Goal: Transaction & Acquisition: Book appointment/travel/reservation

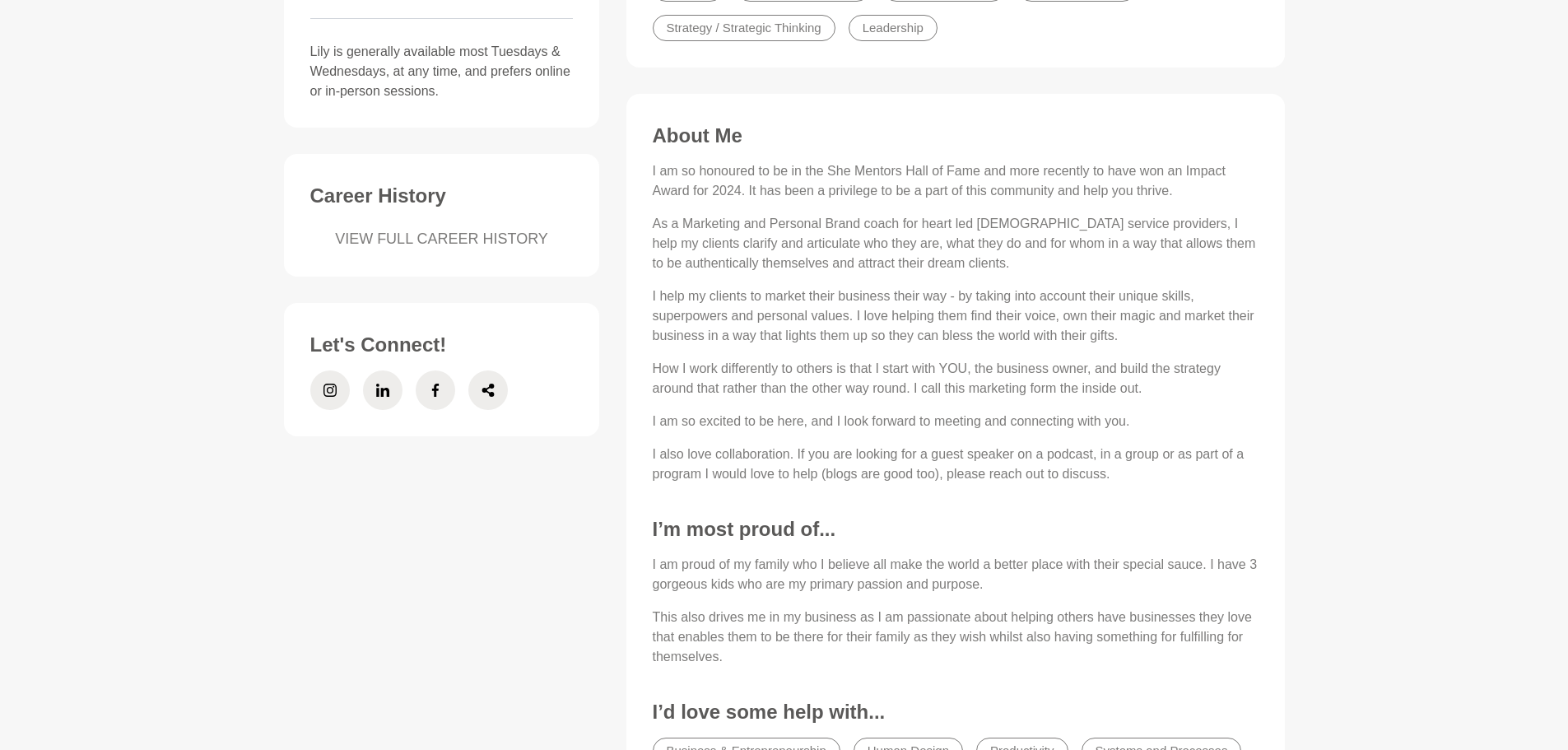
scroll to position [659, 0]
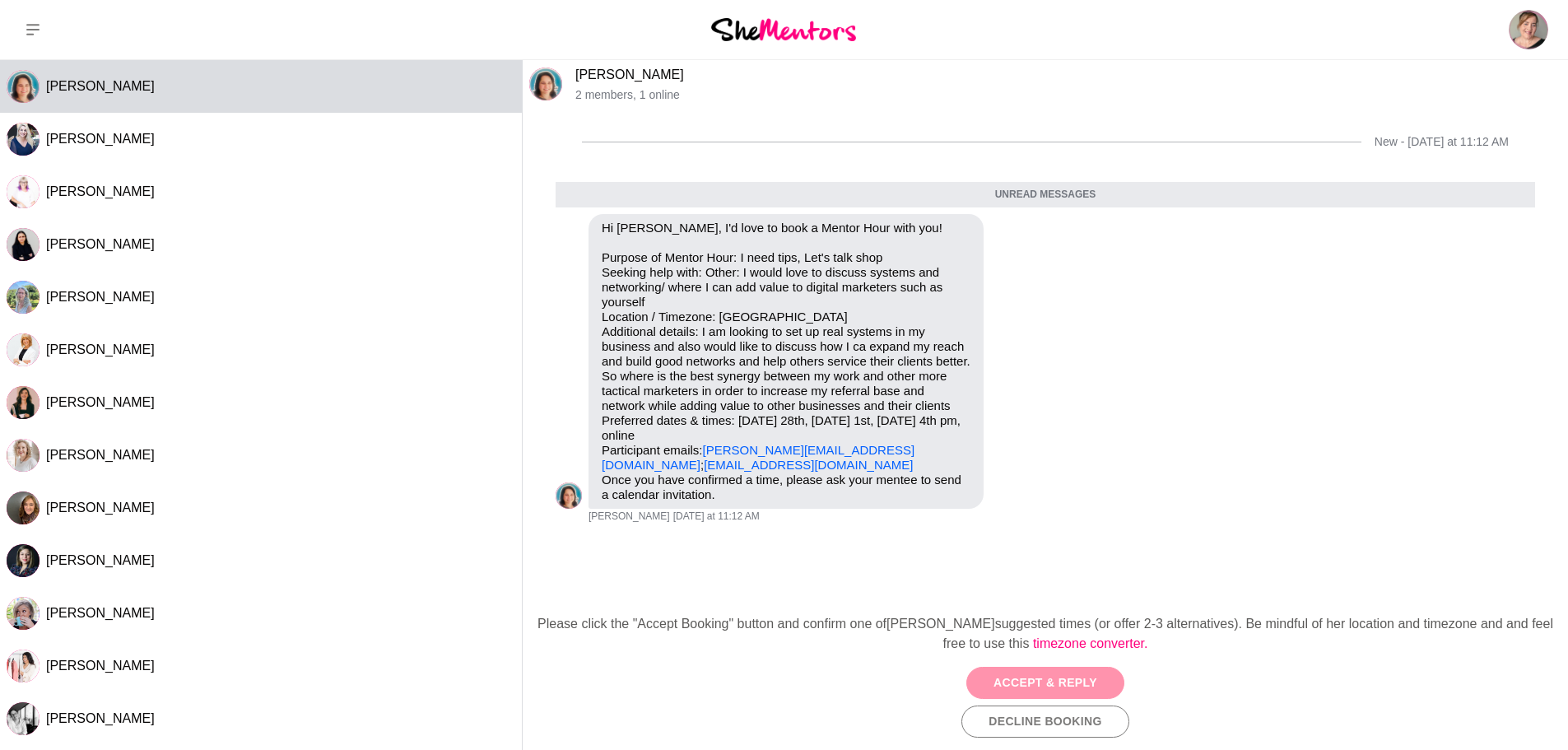
click at [1100, 679] on button "Accept & Reply" at bounding box center [1045, 683] width 158 height 32
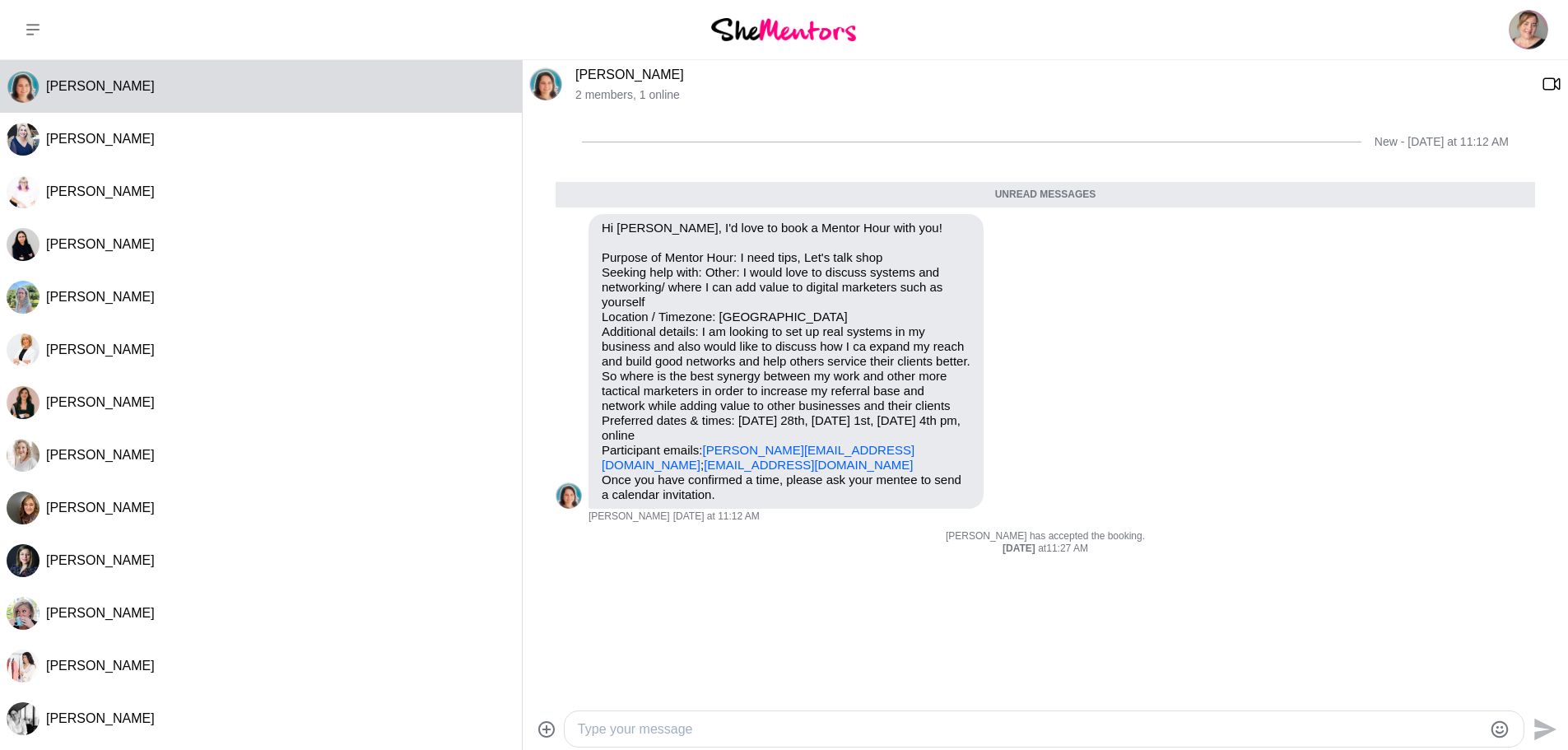
click at [831, 728] on textarea "Type your message" at bounding box center [1030, 729] width 905 height 20
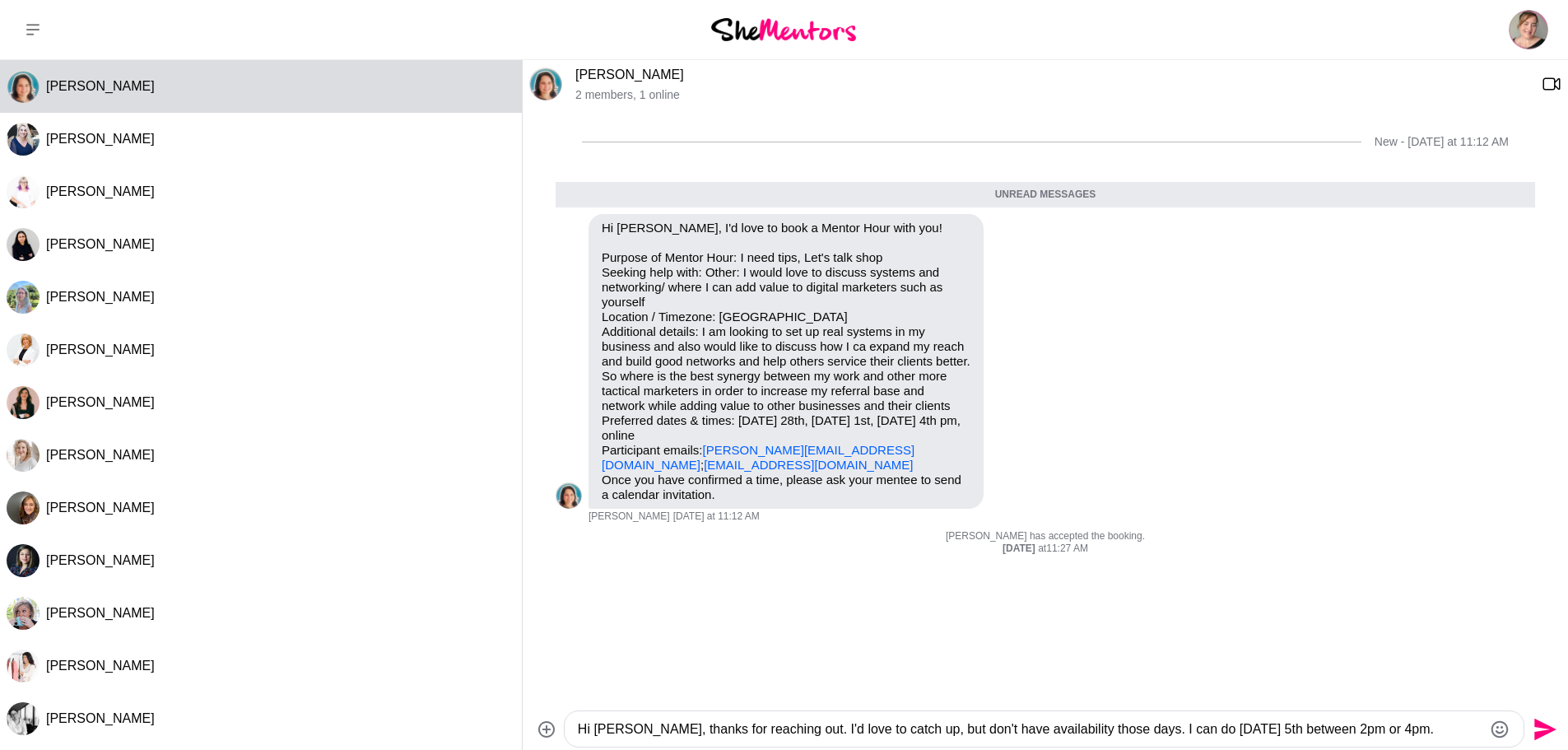
click at [1354, 731] on textarea "Hi [PERSON_NAME], thanks for reaching out. I'd love to catch up, but don't have…" at bounding box center [1030, 729] width 905 height 20
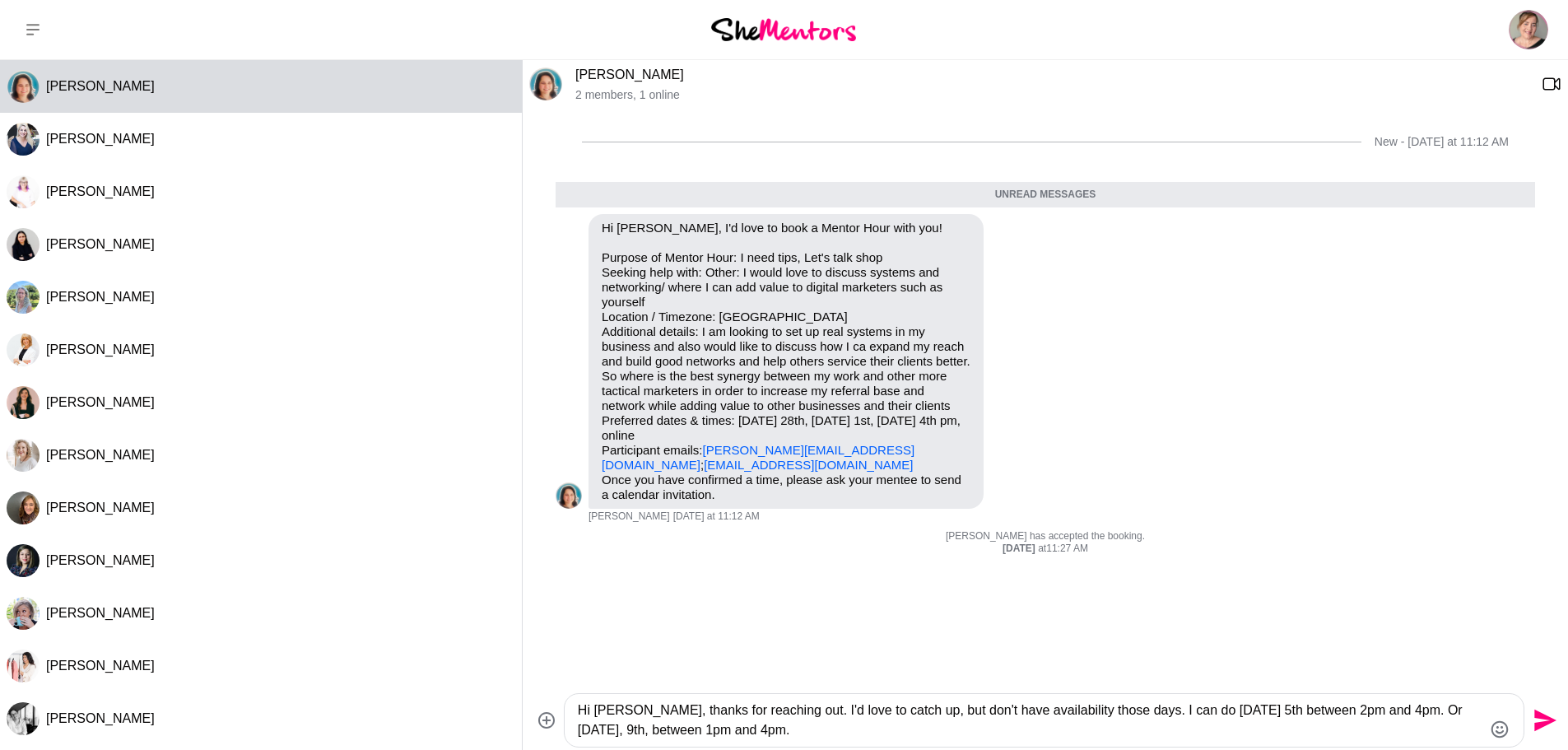
click at [910, 746] on div "Hi [PERSON_NAME], thanks for reaching out. I'd love to catch up, but don't have…" at bounding box center [1044, 720] width 959 height 53
click at [904, 731] on textarea "Hi [PERSON_NAME], thanks for reaching out. I'd love to catch up, but don't have…" at bounding box center [1030, 720] width 905 height 39
click at [864, 733] on textarea "Hi [PERSON_NAME], thanks for reaching out. I'd love to catch up, but don't have…" at bounding box center [1030, 720] width 905 height 39
click at [1229, 730] on textarea "Hi [PERSON_NAME], thanks for reaching out. I'd love to catch up, but don't have…" at bounding box center [1030, 720] width 905 height 39
click at [1311, 732] on textarea "Hi [PERSON_NAME], thanks for reaching out. I'd love to catch up, but don't have…" at bounding box center [1030, 720] width 905 height 39
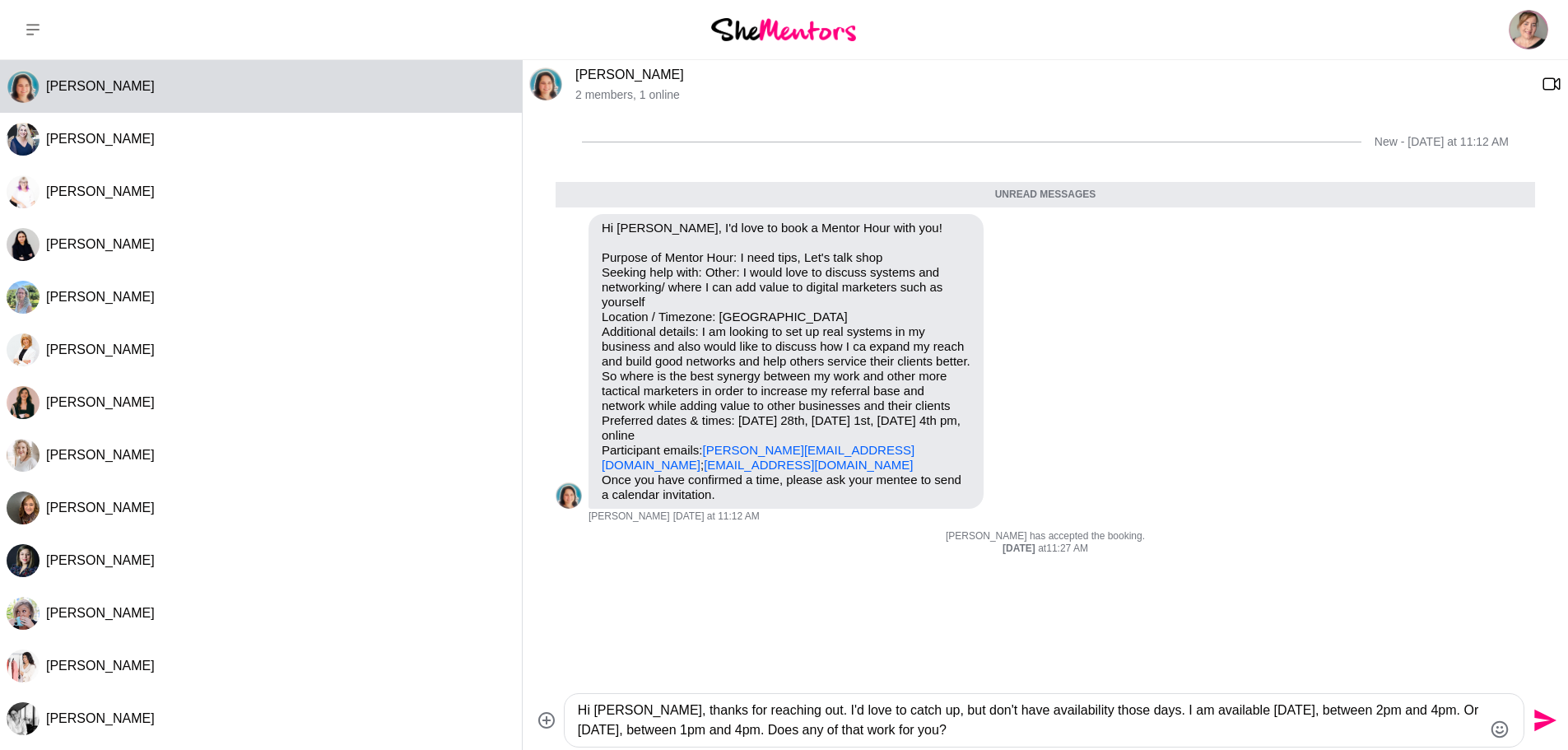
type textarea "Hi [PERSON_NAME], thanks for reaching out. I'd love to catch up, but don't have…"
click at [1533, 723] on icon "Send" at bounding box center [1542, 720] width 26 height 26
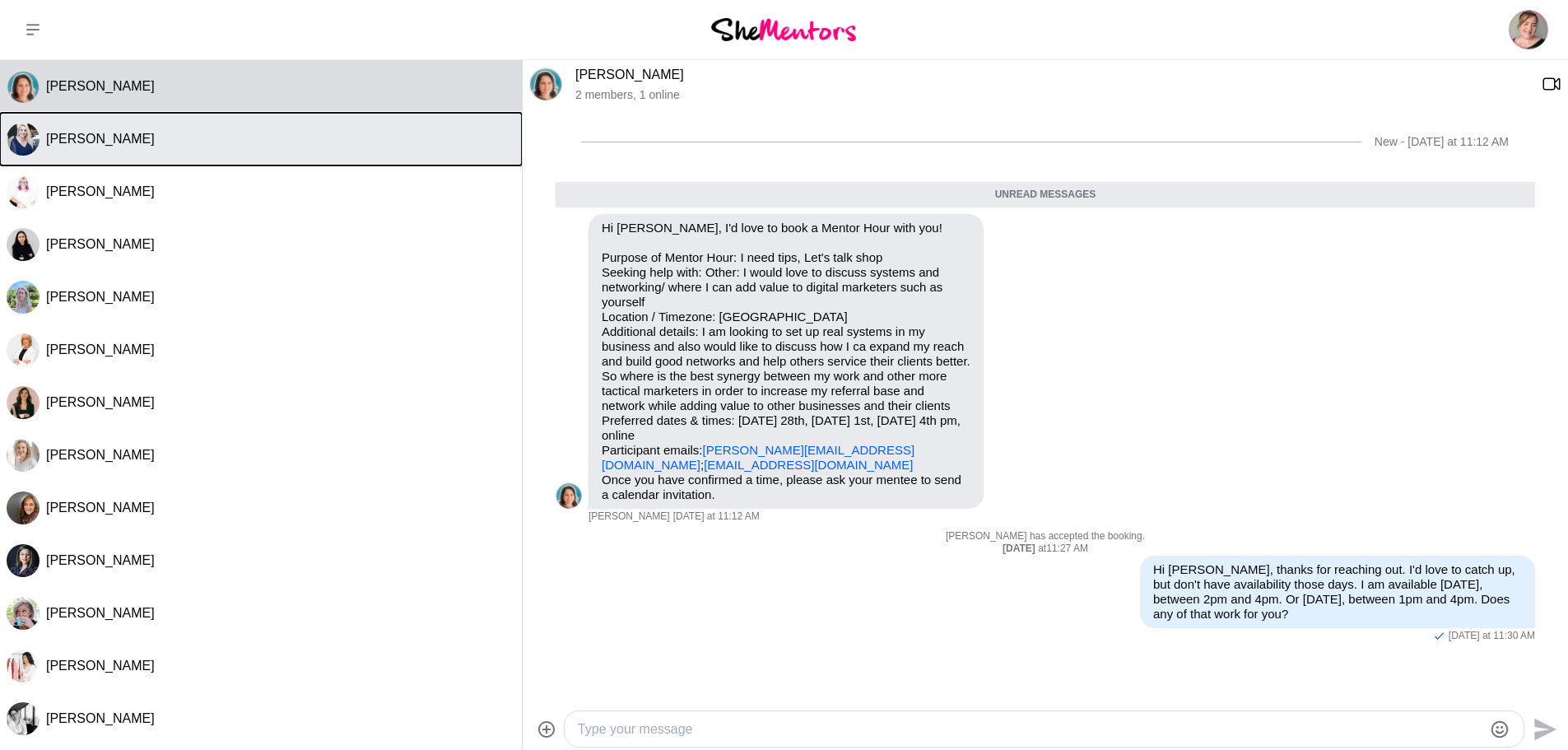
click at [243, 144] on div "[PERSON_NAME]" at bounding box center [281, 139] width 469 height 16
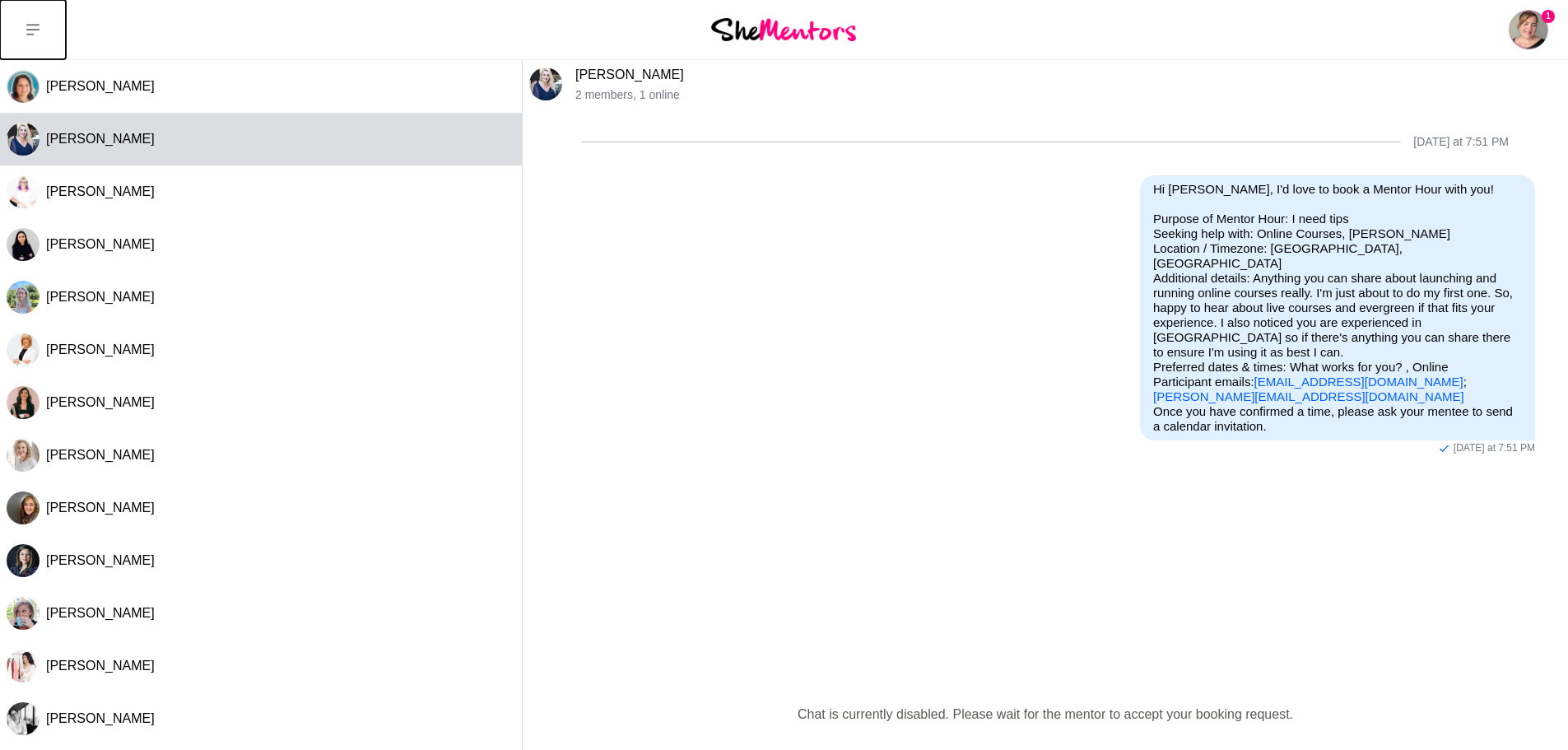
click at [29, 27] on icon at bounding box center [32, 29] width 13 height 13
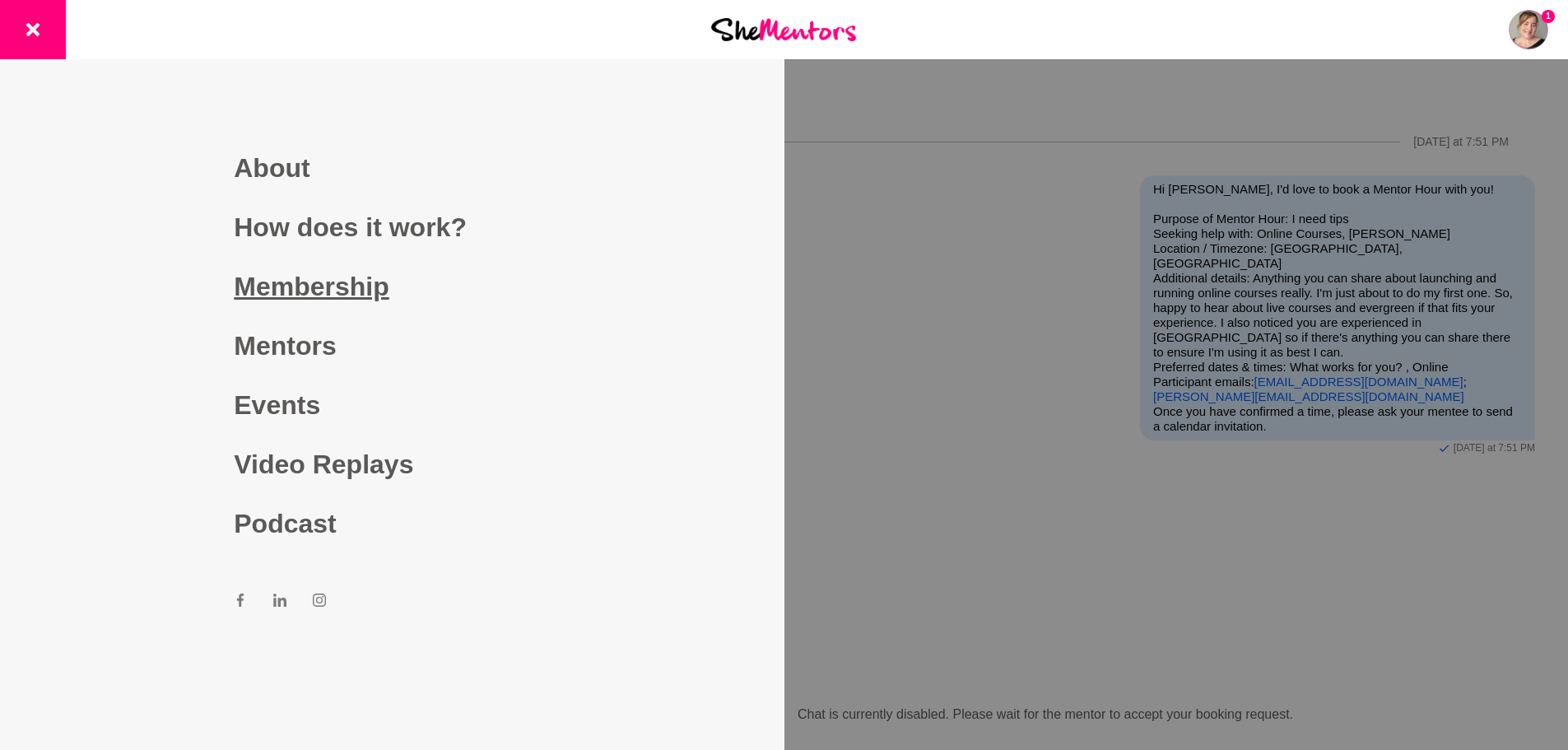
click at [359, 296] on link "Membership" at bounding box center [392, 286] width 316 height 59
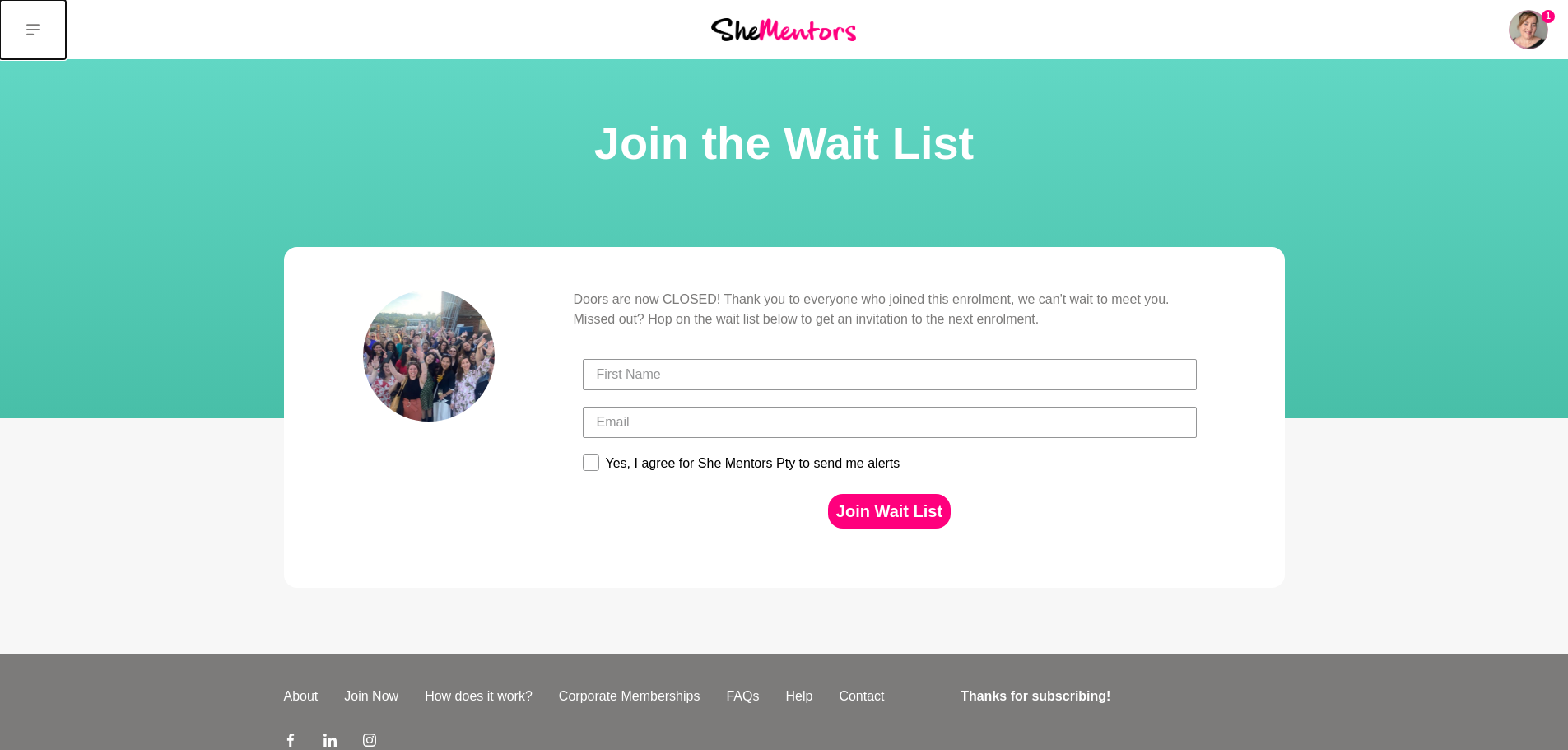
click at [33, 32] on icon at bounding box center [32, 29] width 13 height 13
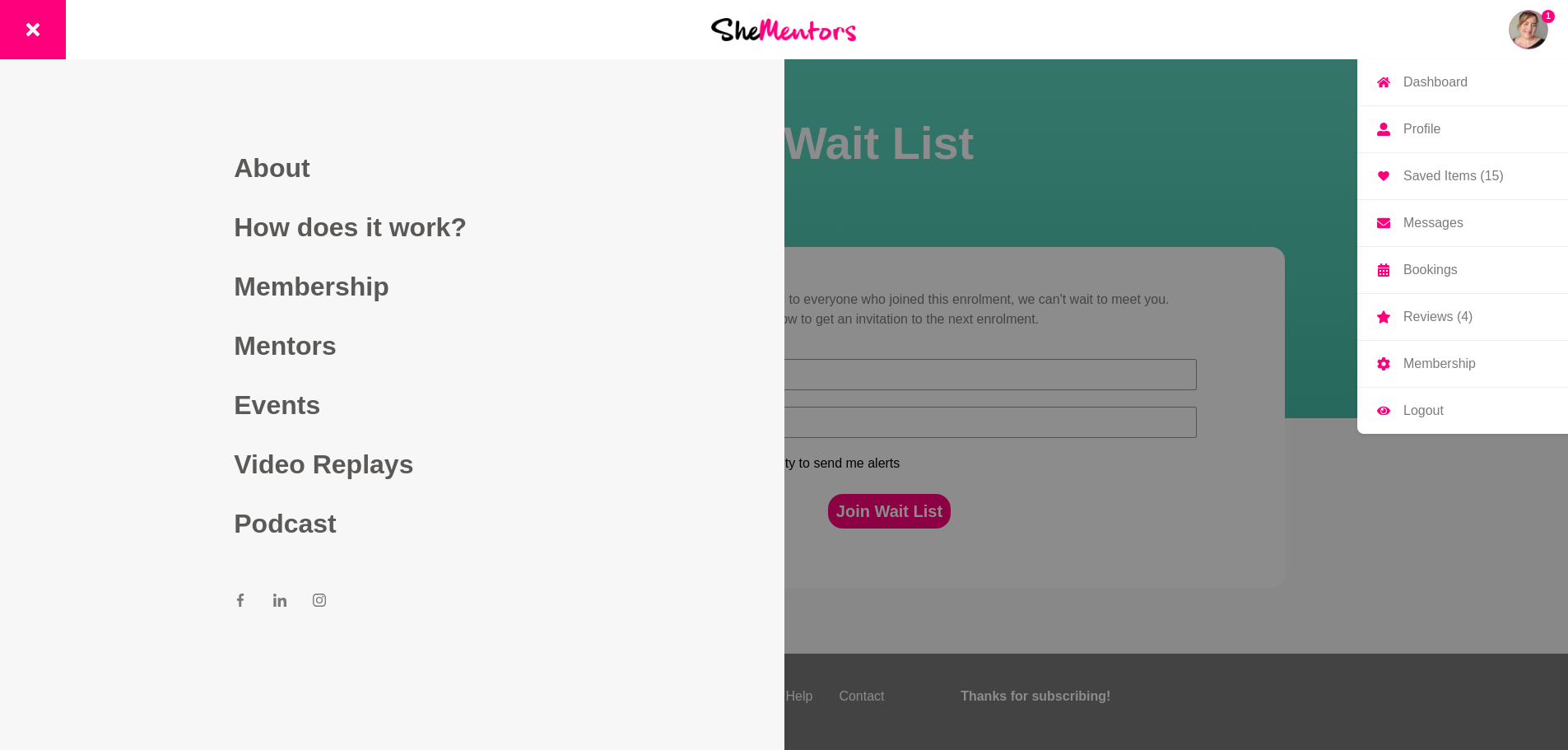
click at [1538, 28] on img at bounding box center [1529, 29] width 39 height 39
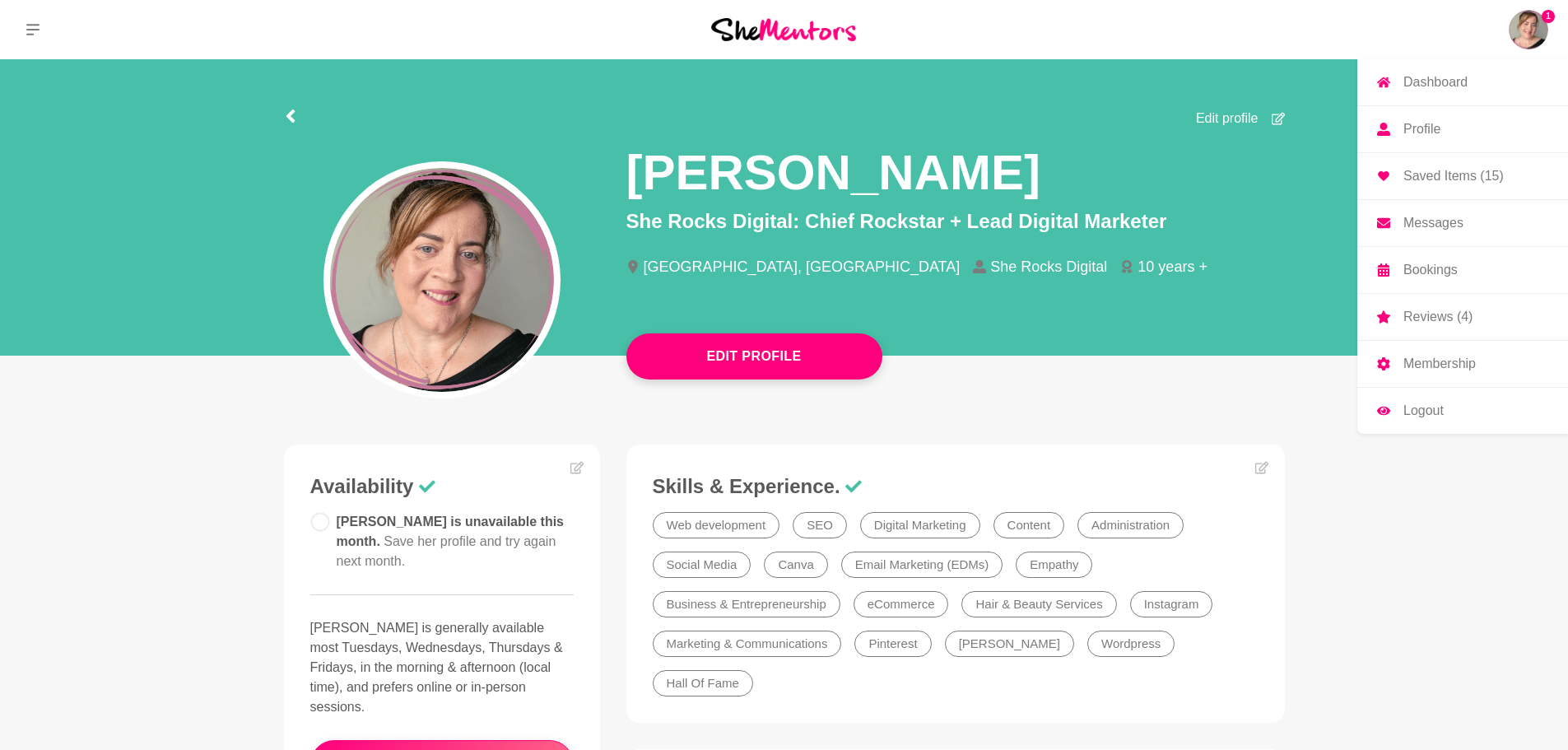
click at [1459, 220] on p "Messages" at bounding box center [1433, 223] width 60 height 13
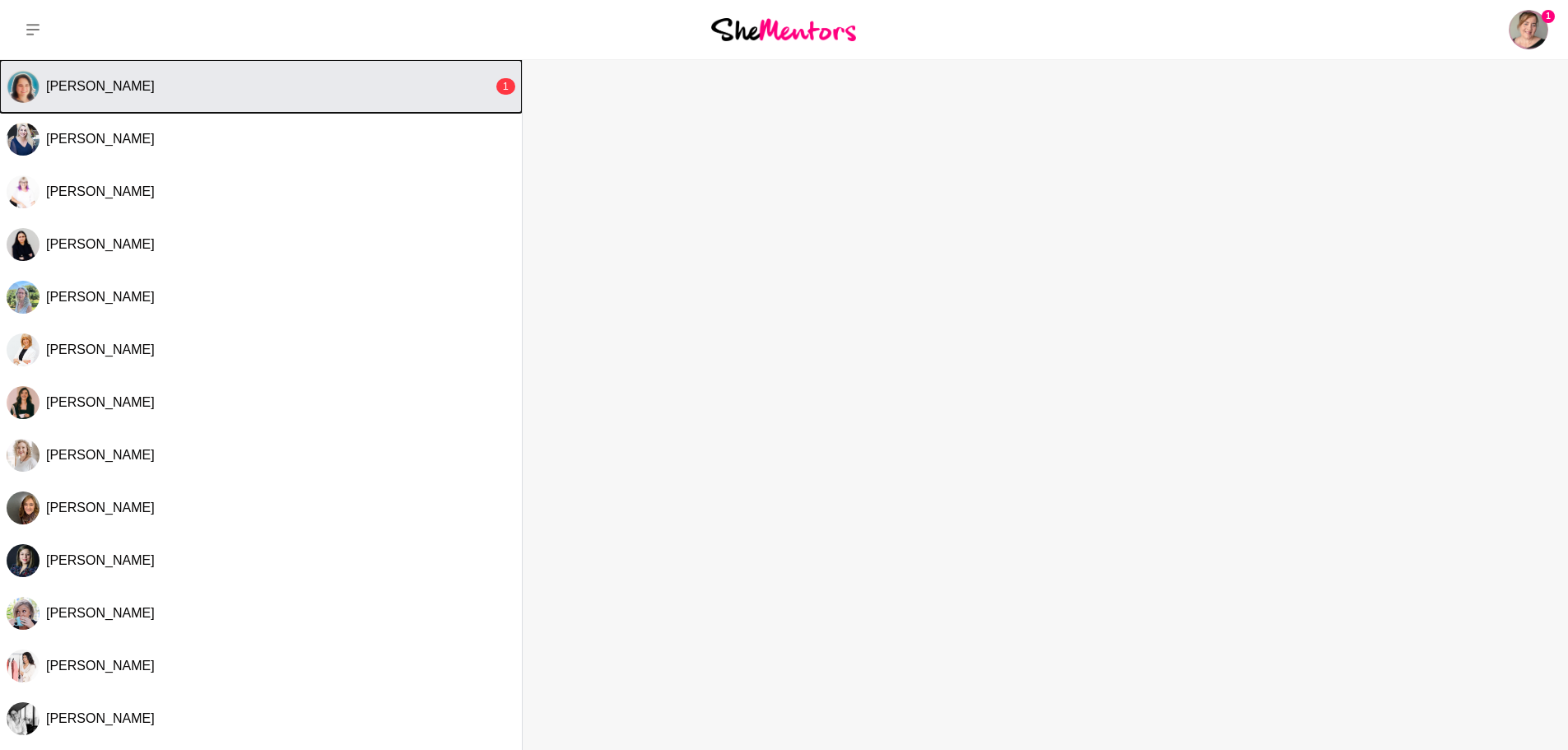
click at [163, 92] on div "[PERSON_NAME]" at bounding box center [270, 86] width 447 height 16
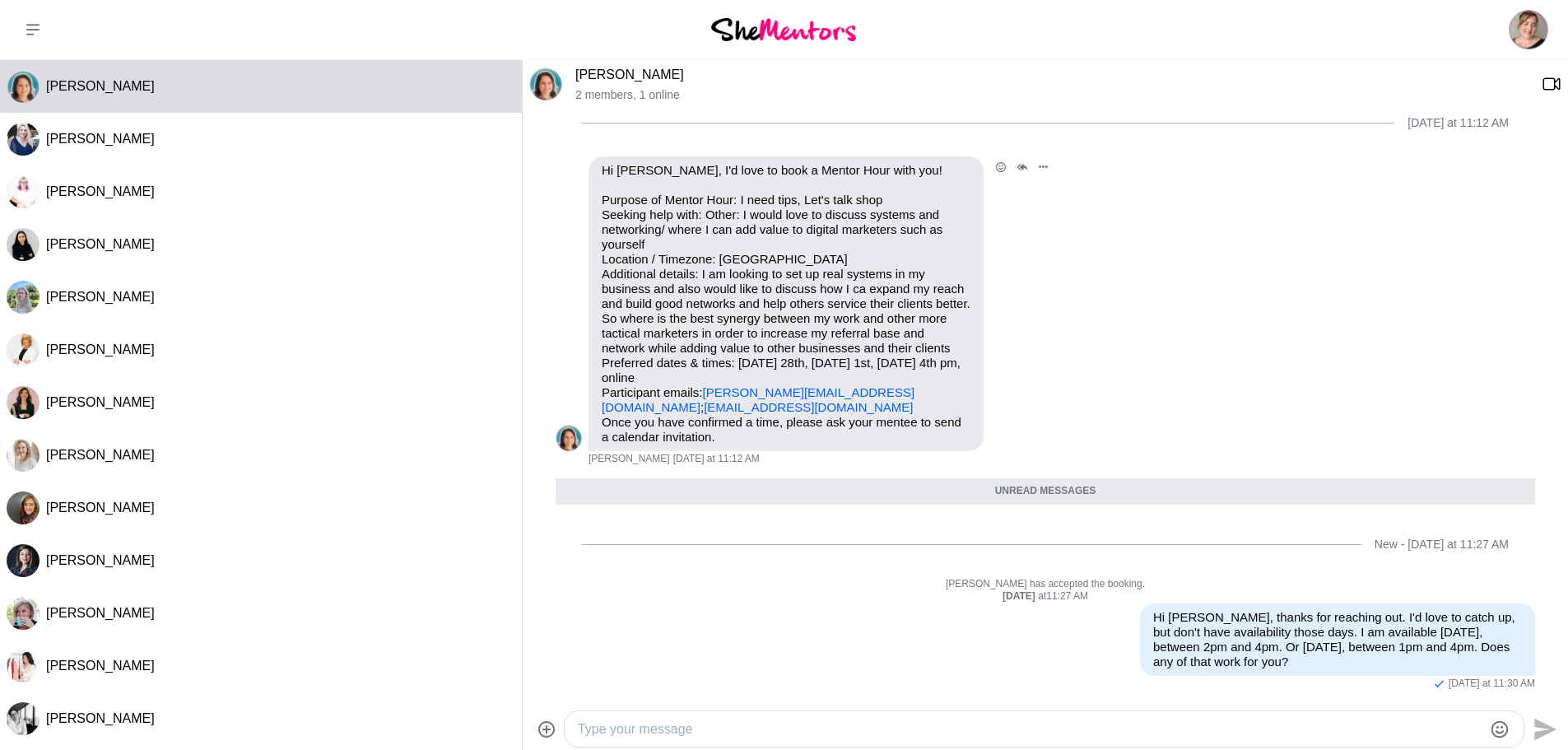
scroll to position [18, 0]
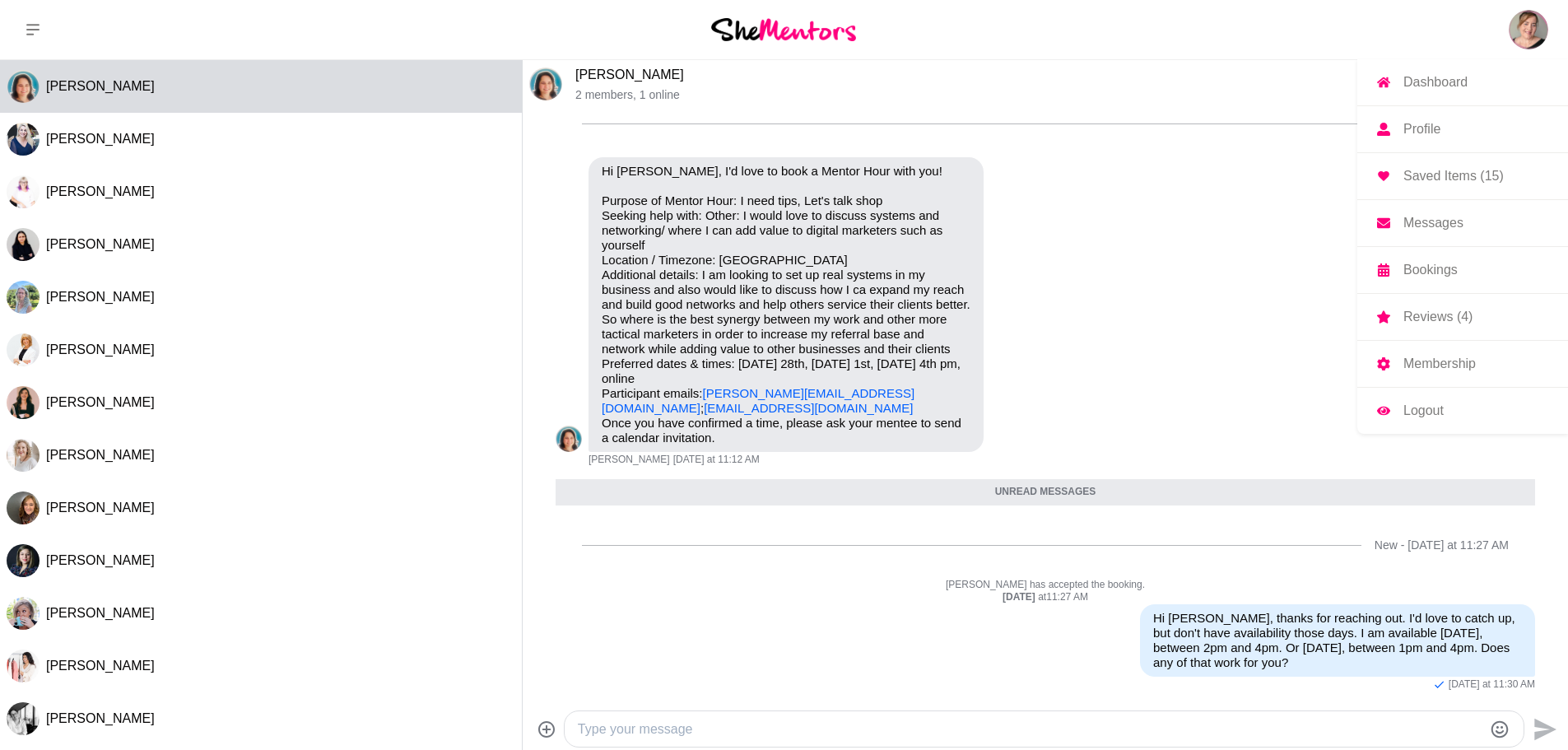
click at [1429, 179] on p "Saved Items (15)" at bounding box center [1454, 176] width 100 height 13
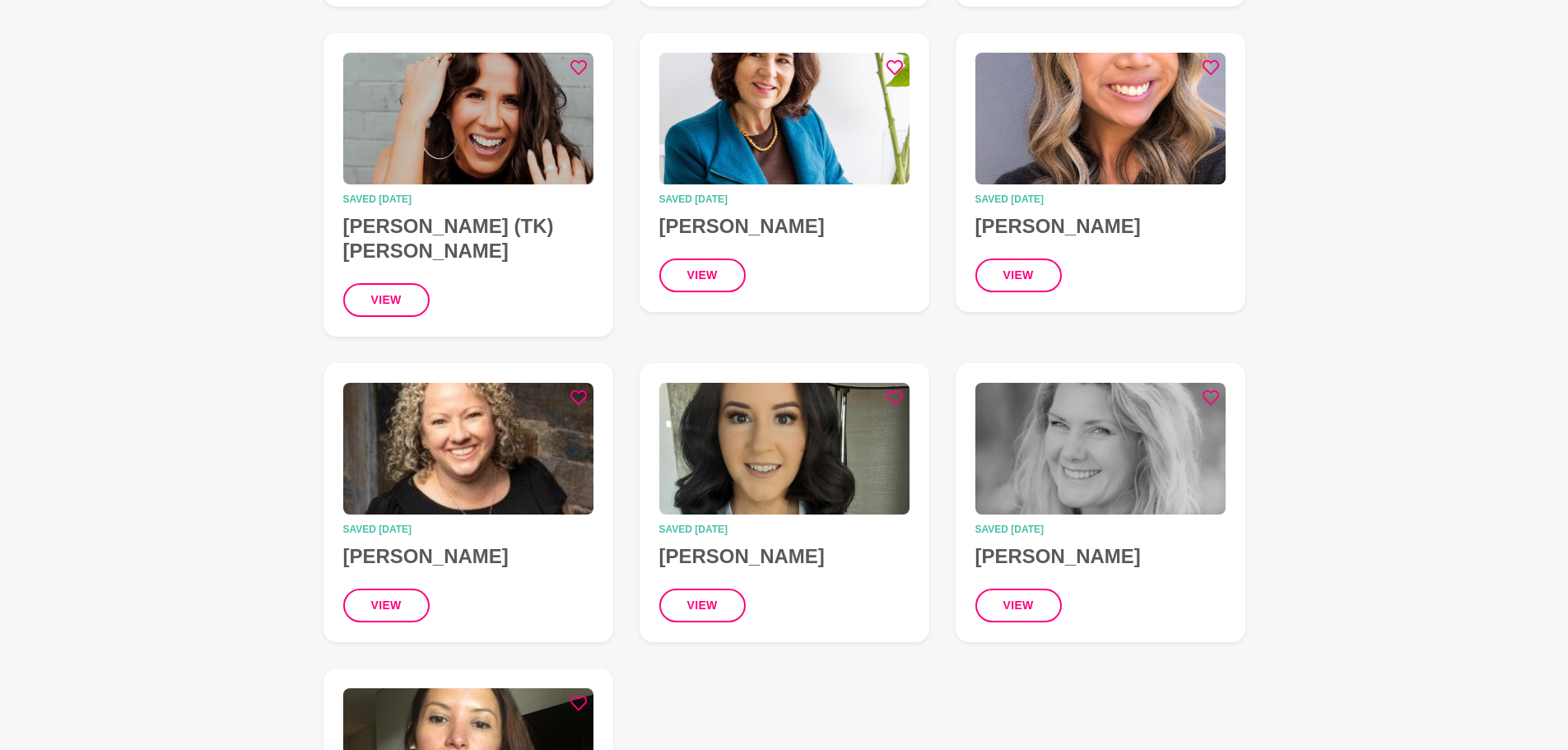
scroll to position [823, 0]
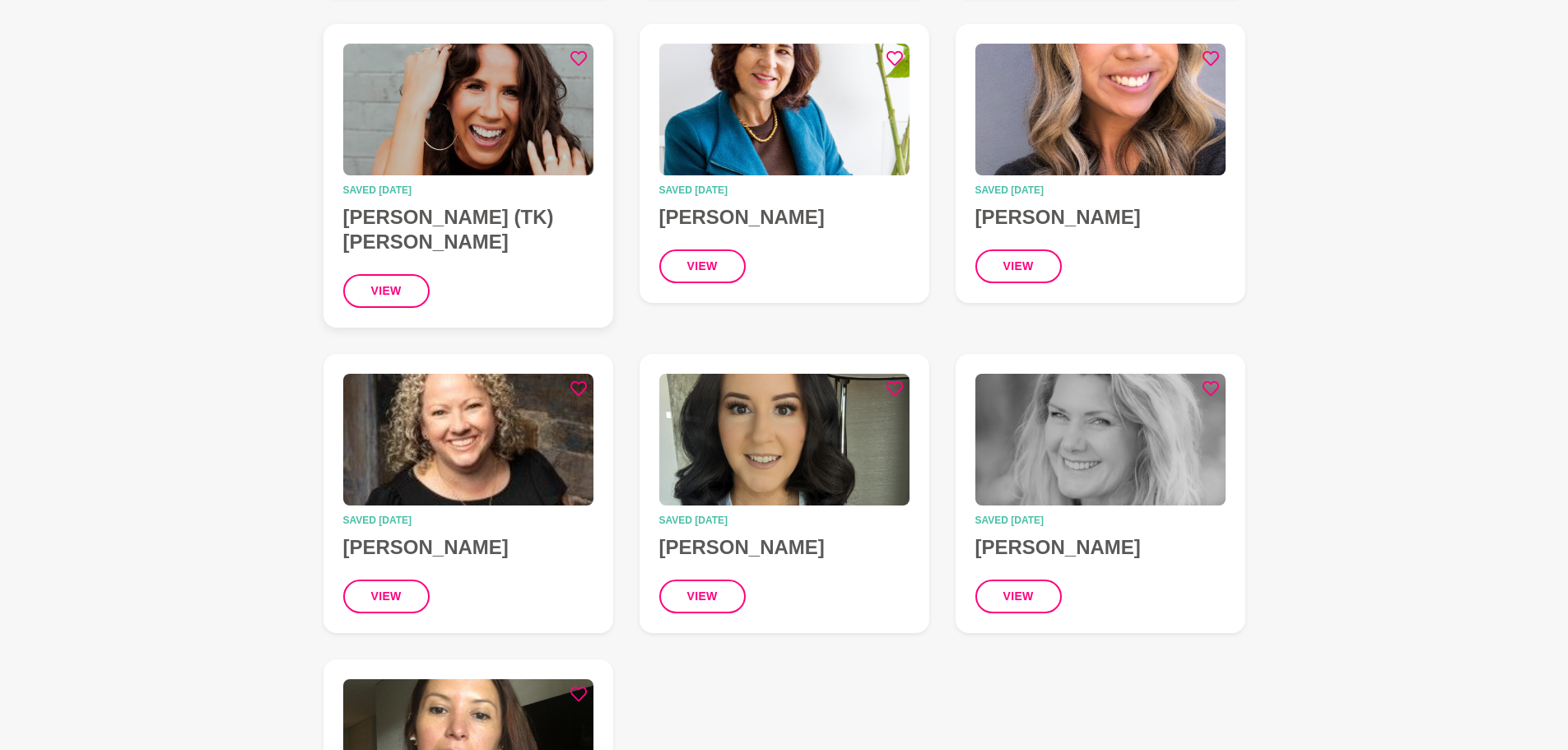
click at [455, 225] on h4 "[PERSON_NAME] (TK) [PERSON_NAME]" at bounding box center [468, 229] width 250 height 49
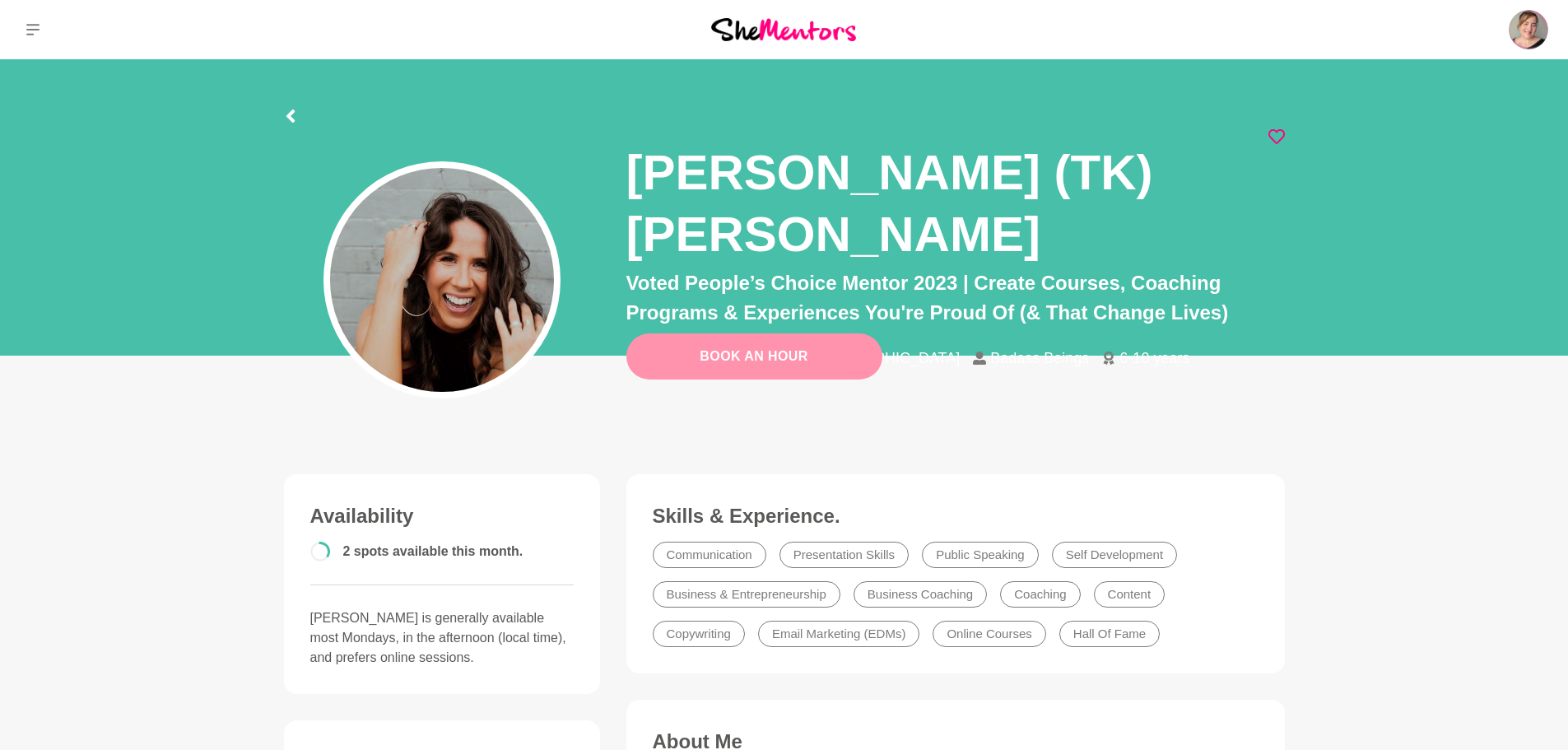
click at [763, 367] on link "Book An Hour" at bounding box center [754, 357] width 256 height 46
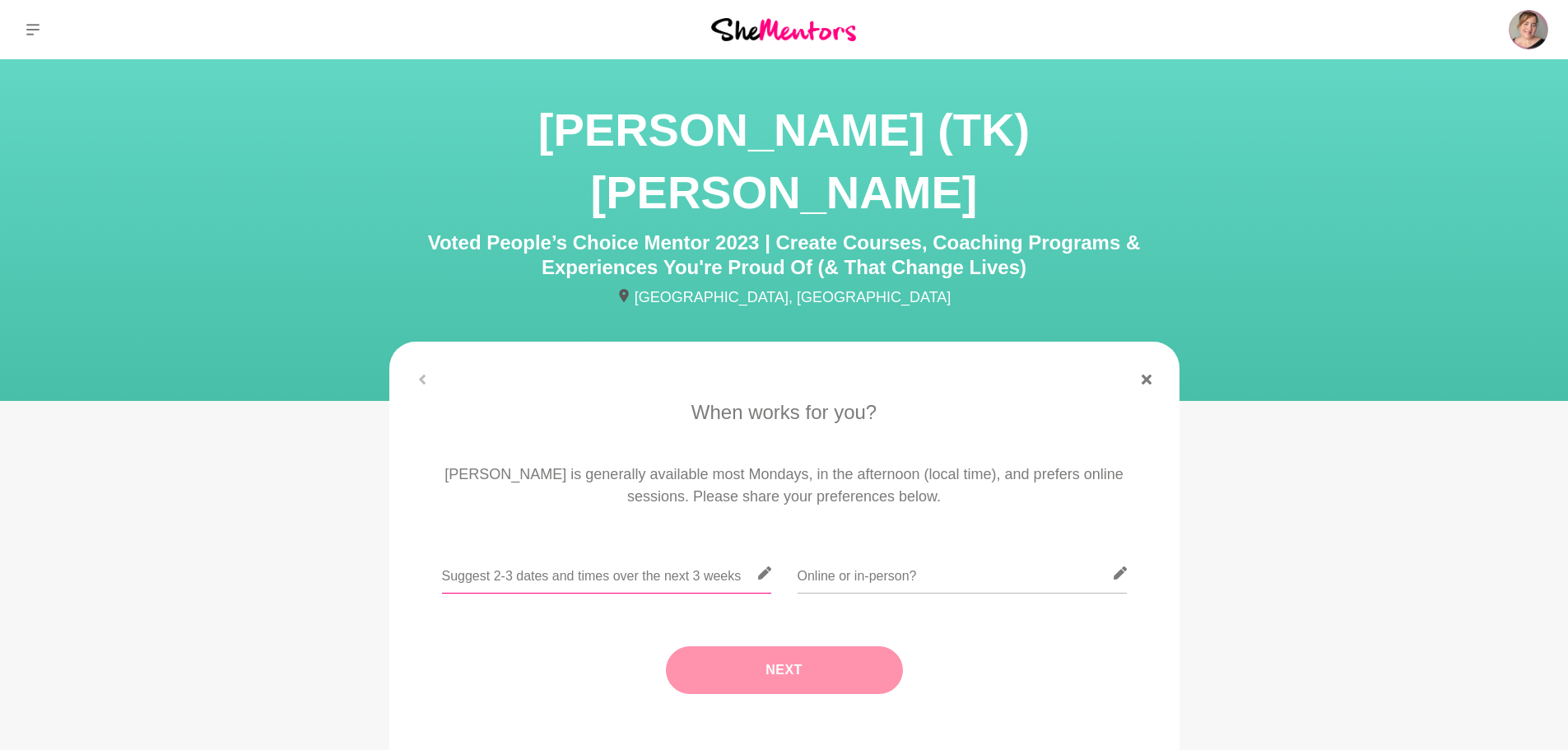
click at [637, 553] on input "text" at bounding box center [606, 573] width 329 height 40
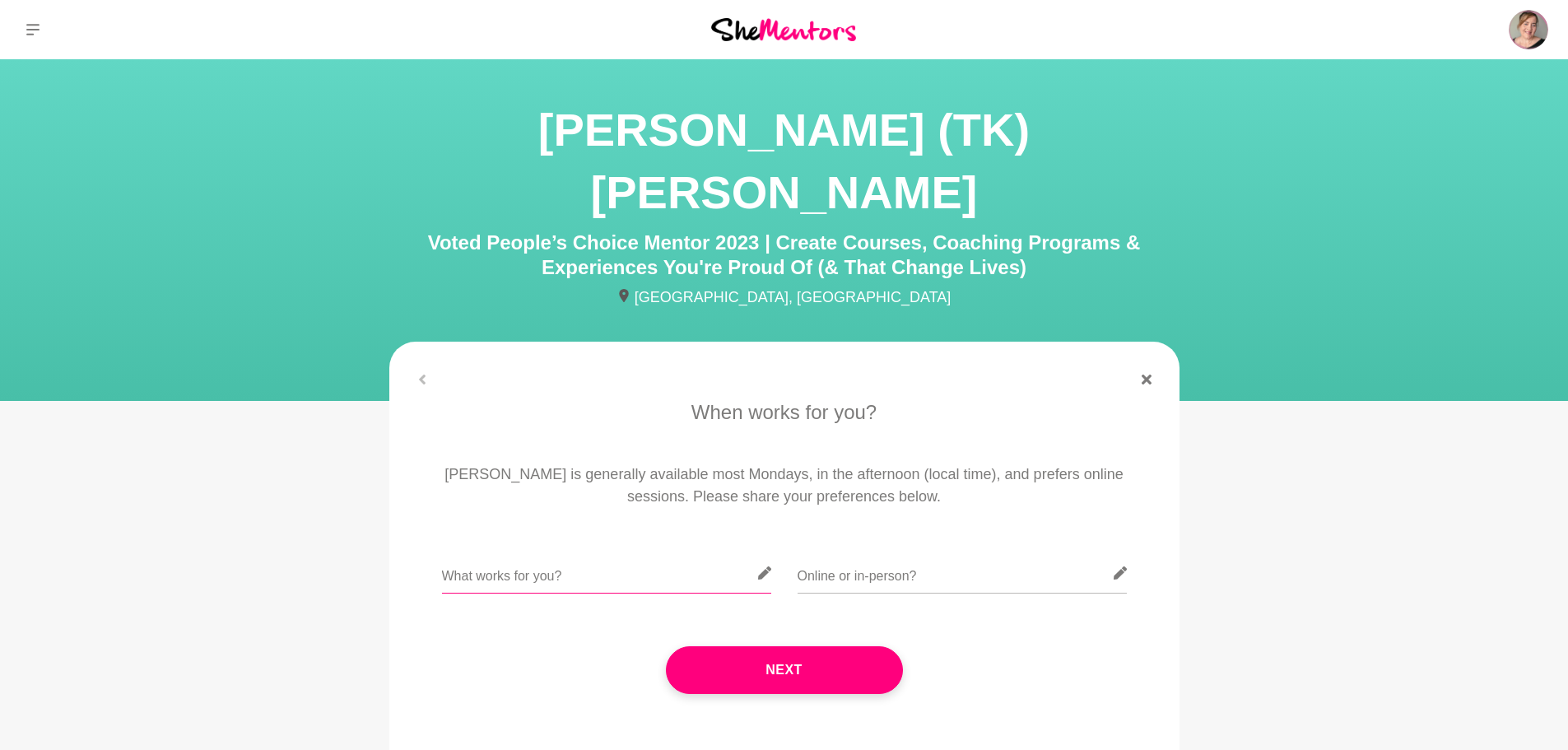
type input "What works for you?"
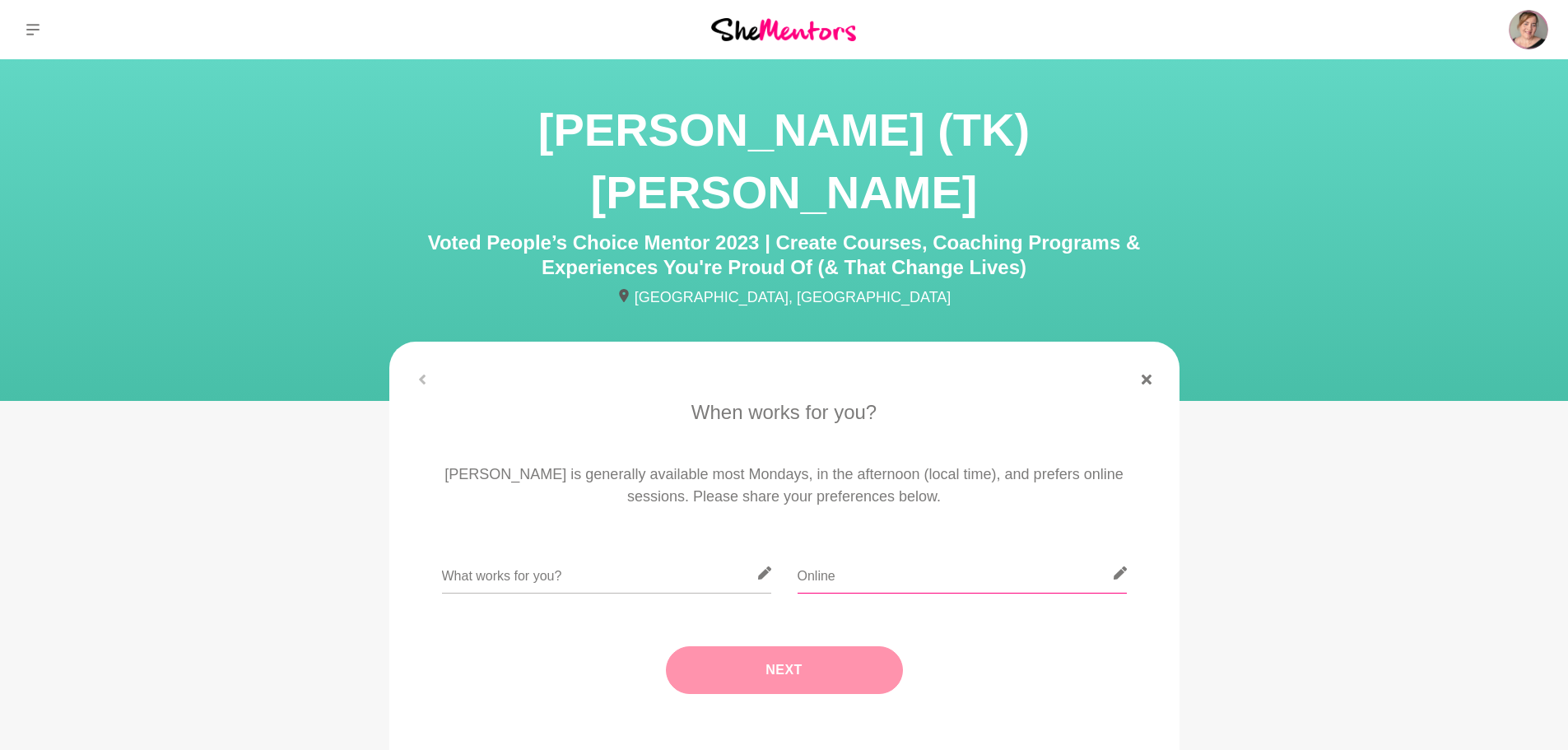
type input "Online"
click at [748, 646] on button "Next" at bounding box center [784, 670] width 237 height 47
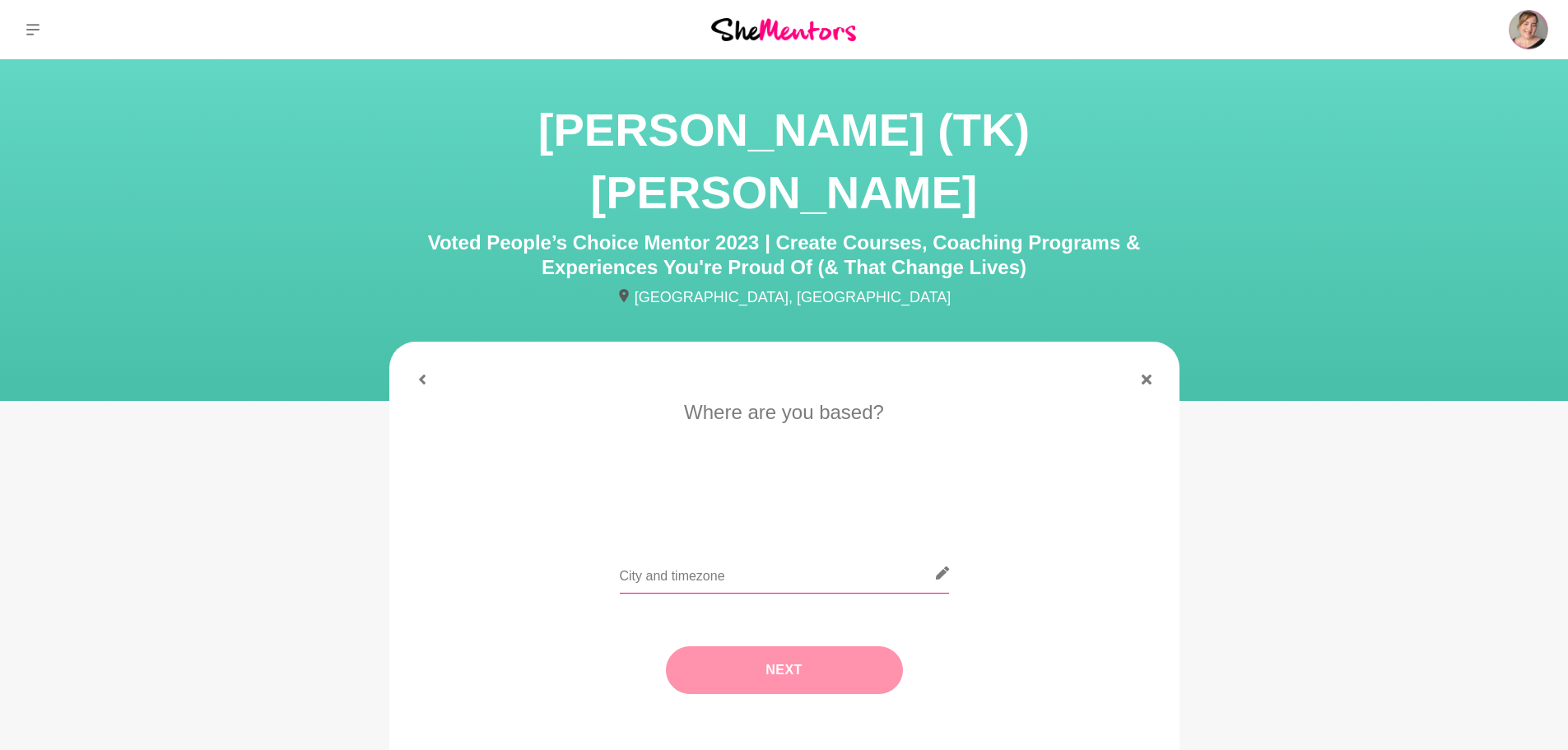
click at [721, 553] on input "text" at bounding box center [784, 573] width 329 height 40
type input "[GEOGRAPHIC_DATA], [GEOGRAPHIC_DATA]"
click at [768, 646] on button "Next" at bounding box center [784, 670] width 237 height 47
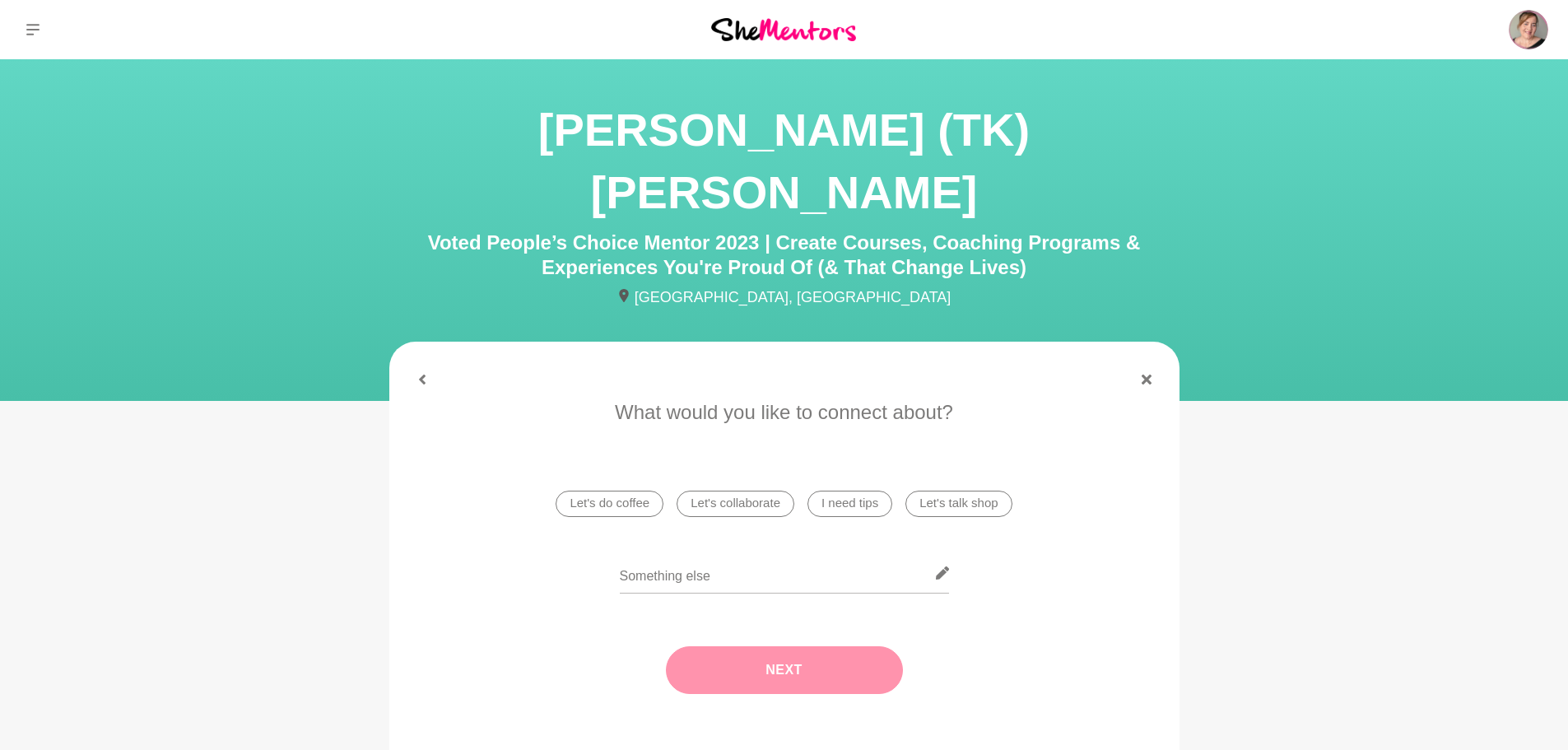
click at [856, 491] on li "I need tips" at bounding box center [849, 503] width 85 height 26
click at [823, 646] on button "Next" at bounding box center [784, 670] width 237 height 47
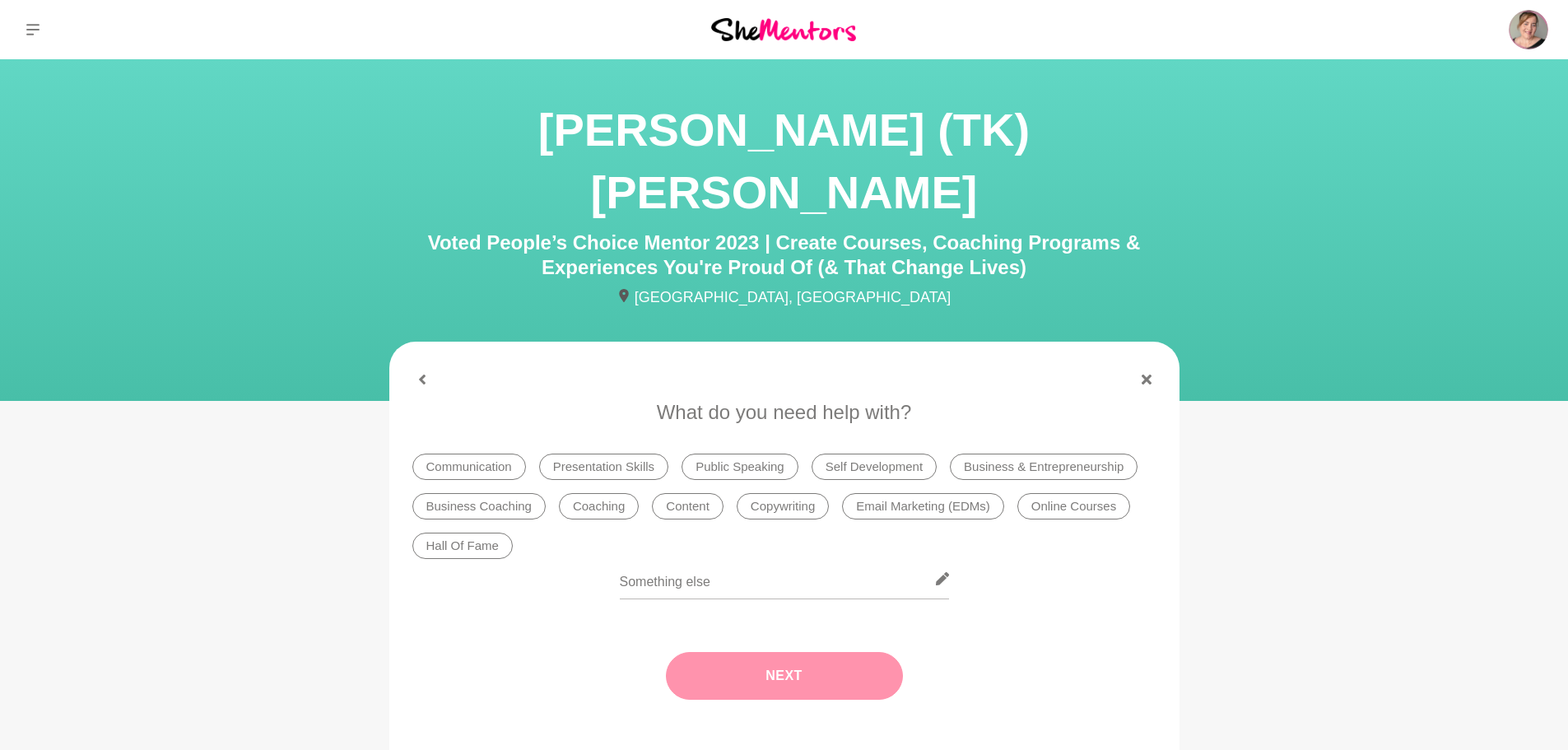
click at [1062, 493] on li "Online Courses" at bounding box center [1074, 505] width 113 height 26
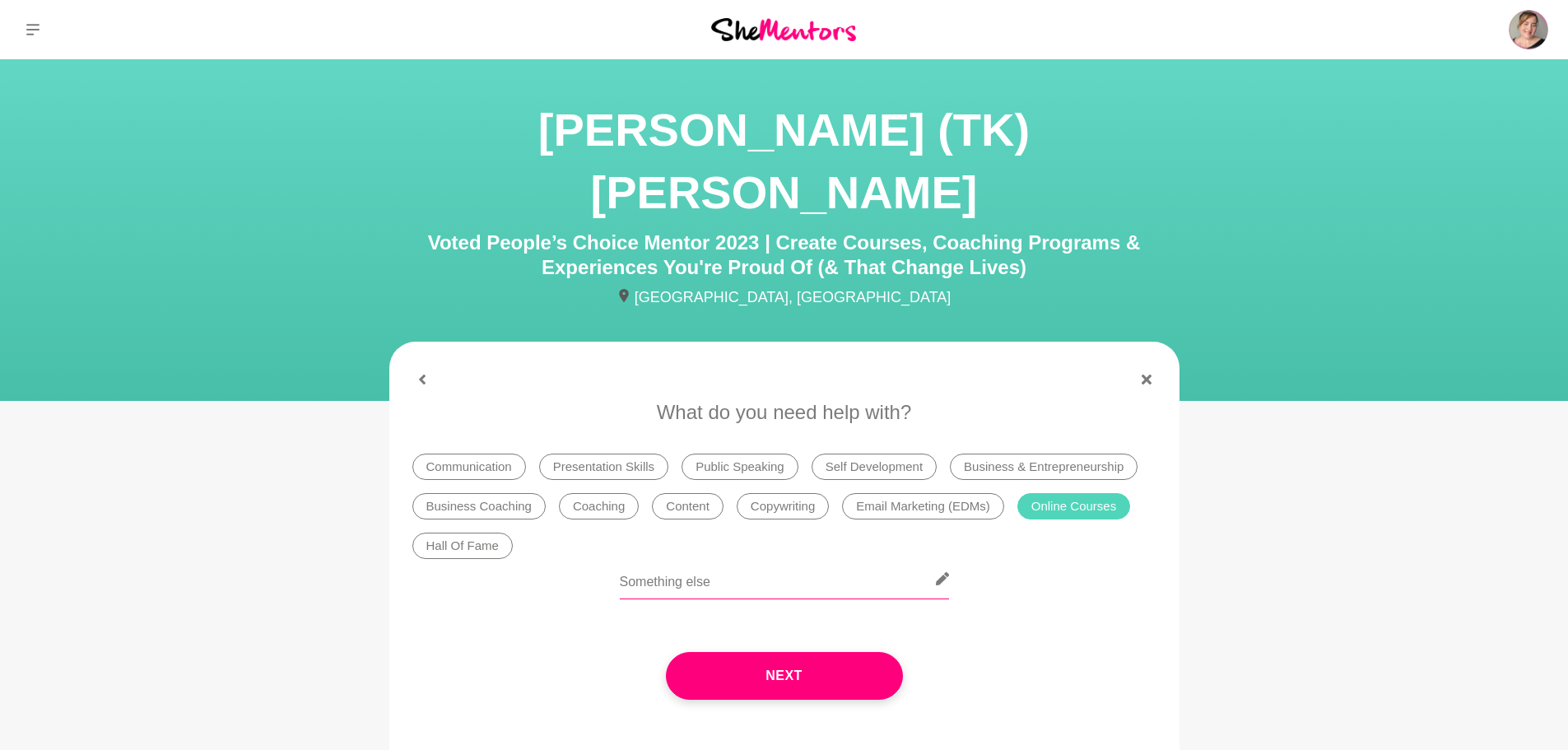
click at [710, 559] on input "text" at bounding box center [784, 578] width 329 height 40
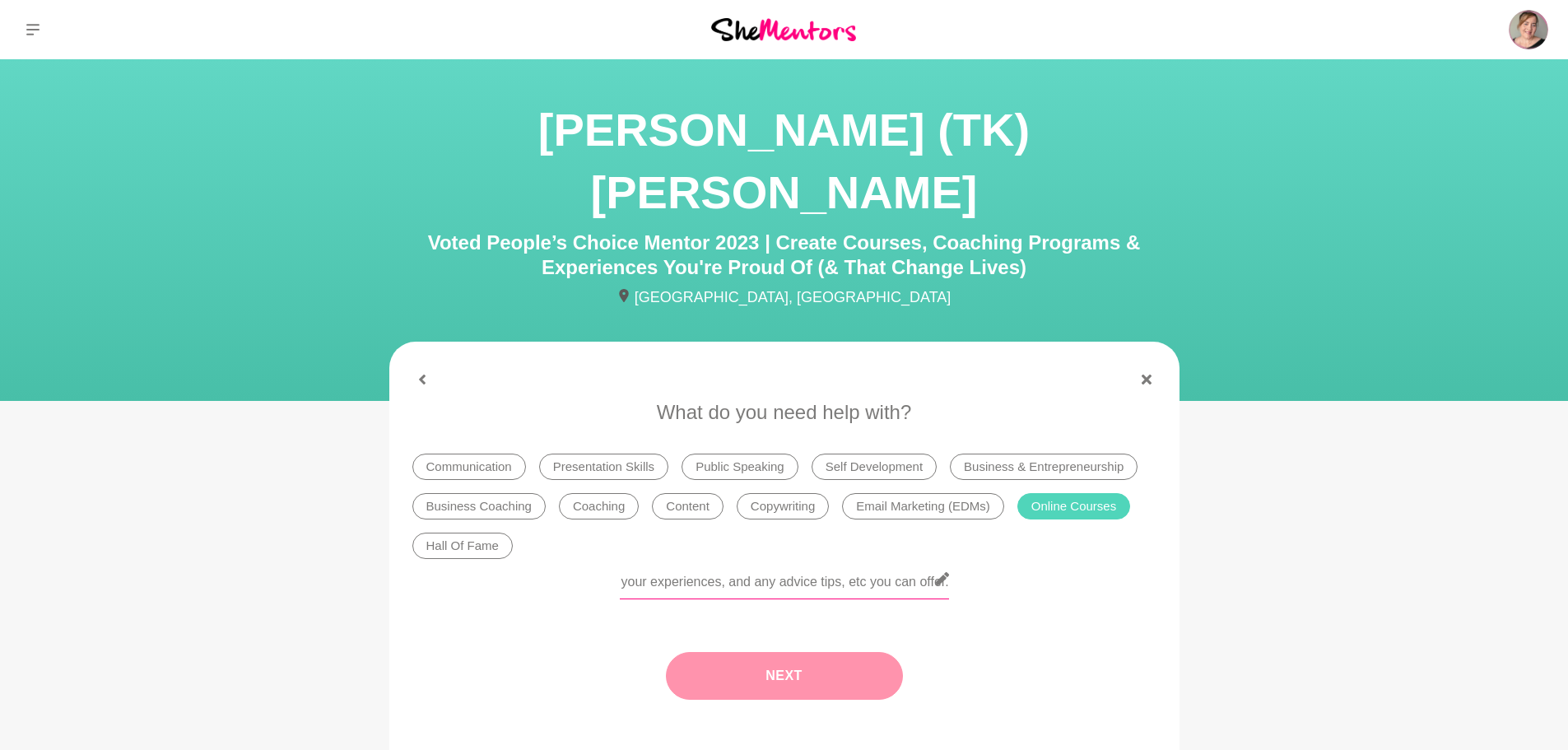
type input "My first course starts [DATE] which I'm super excited about, the launch has bee…"
click at [813, 652] on button "Next" at bounding box center [784, 675] width 237 height 47
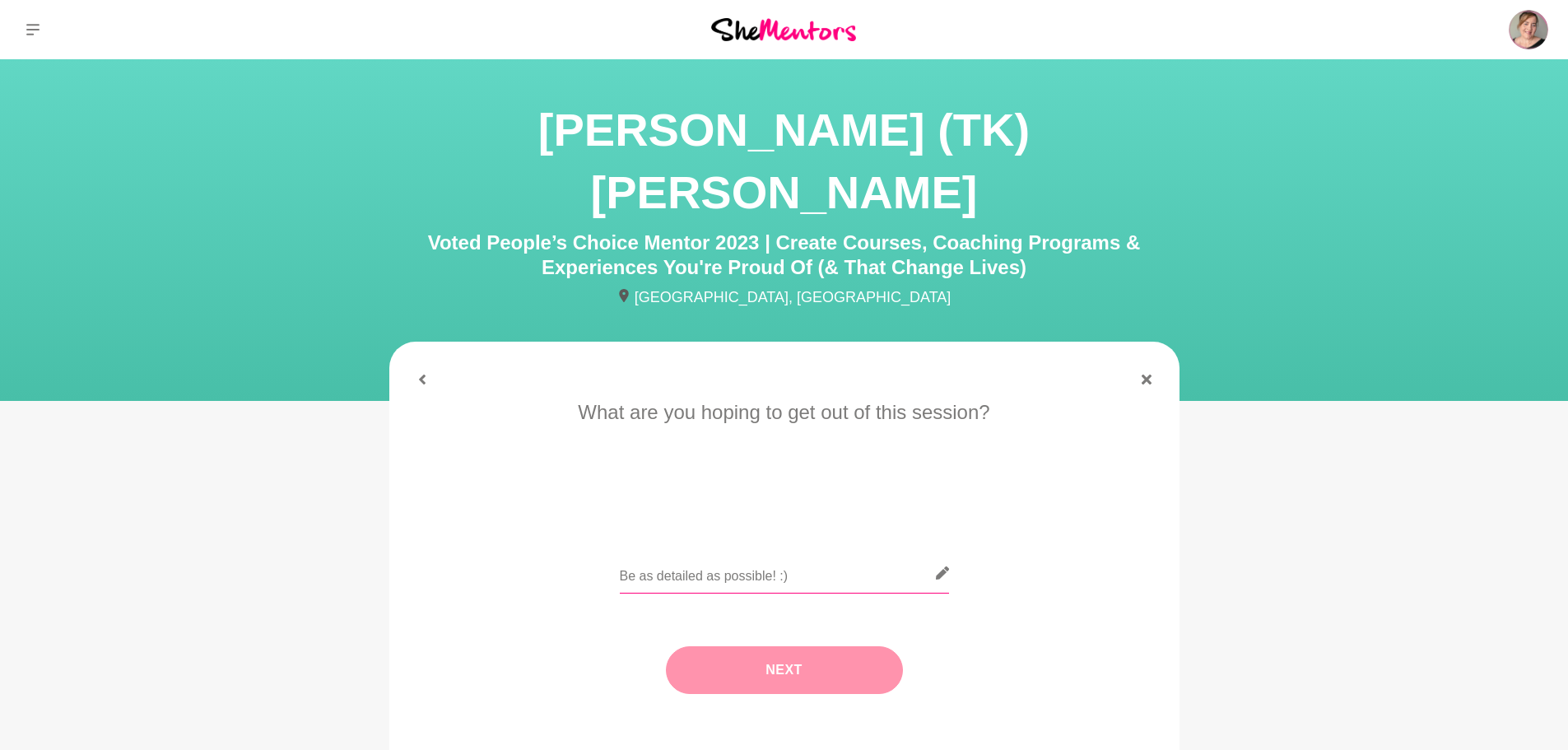
click at [700, 553] on input "text" at bounding box center [784, 573] width 329 height 40
type input "Tips and advice about running online courses."
click at [782, 646] on button "Next" at bounding box center [784, 670] width 237 height 47
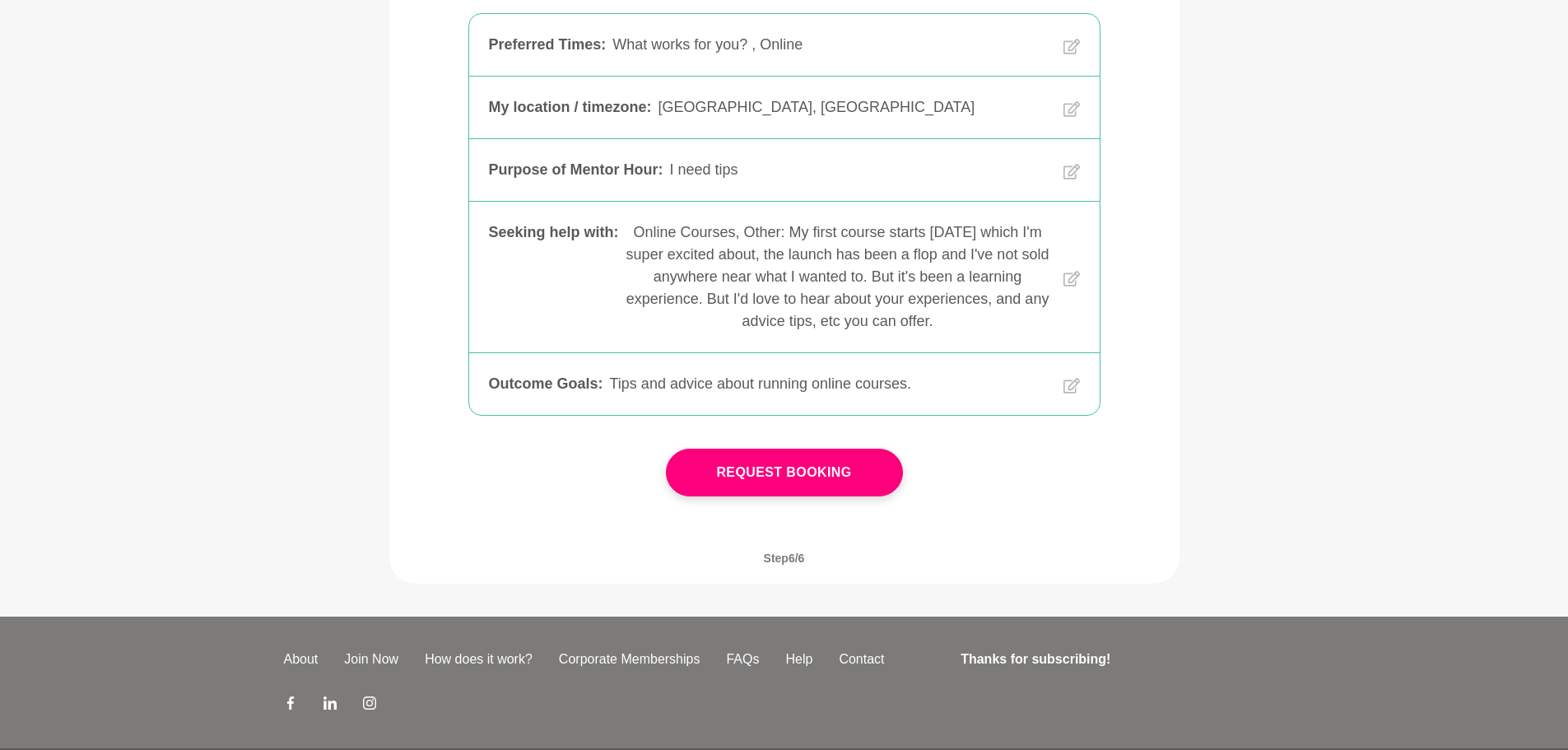
scroll to position [442, 0]
click at [860, 447] on button "Request Booking" at bounding box center [784, 470] width 237 height 47
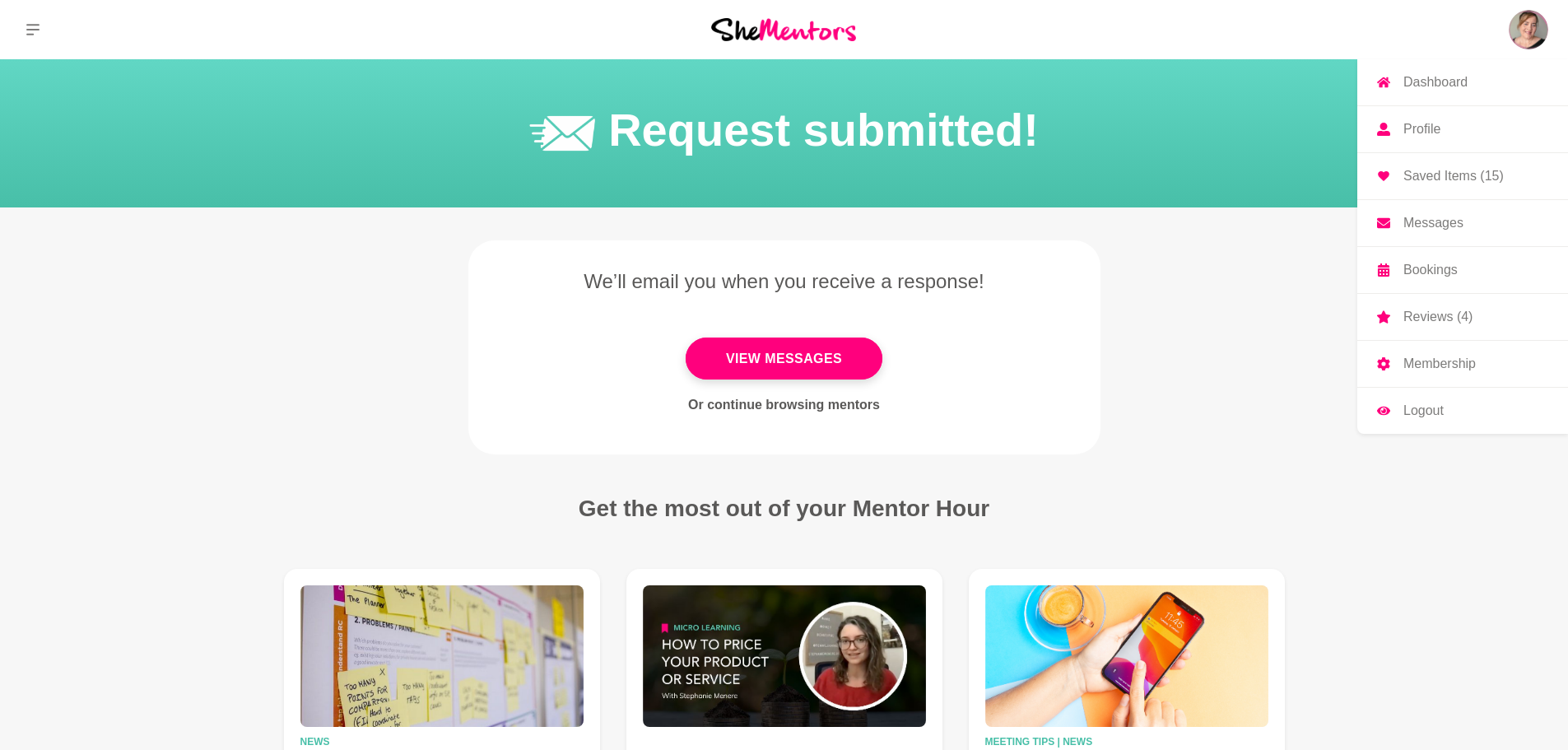
click at [1442, 84] on p "Dashboard" at bounding box center [1436, 82] width 64 height 13
